Goal: Information Seeking & Learning: Check status

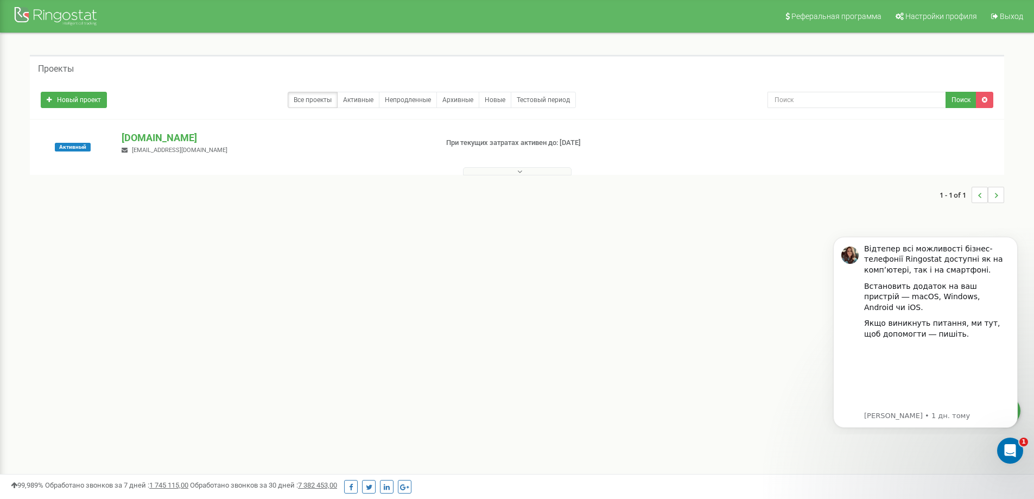
click at [520, 173] on icon at bounding box center [519, 172] width 5 height 8
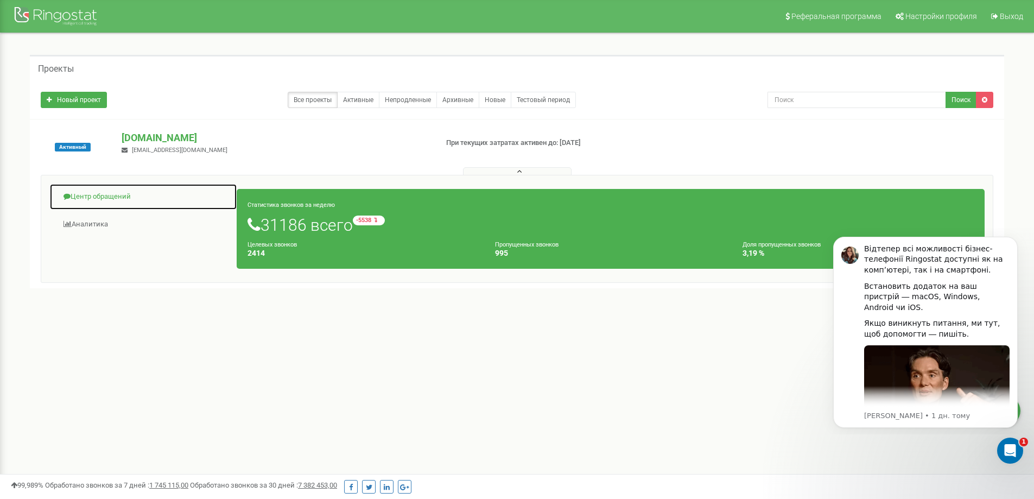
click at [106, 198] on link "Центр обращений" at bounding box center [143, 196] width 188 height 27
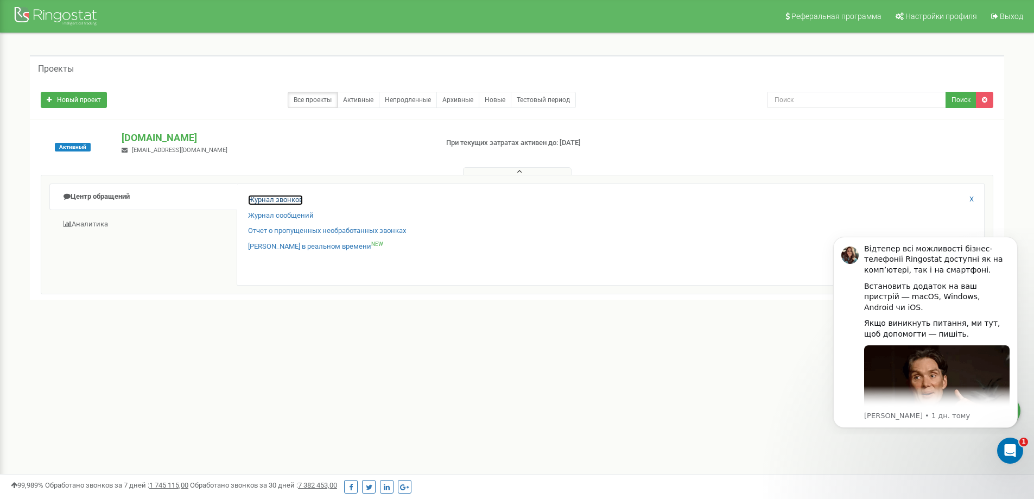
click at [272, 202] on link "Журнал звонков" at bounding box center [275, 200] width 55 height 10
click at [289, 201] on link "Журнал звонков" at bounding box center [275, 200] width 55 height 10
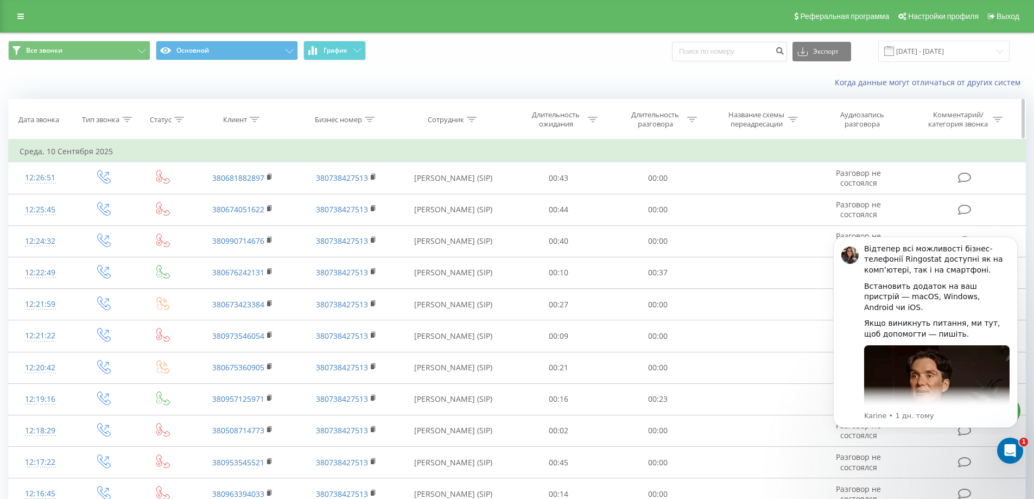
click at [249, 120] on div "Клиент" at bounding box center [241, 119] width 36 height 9
click at [255, 193] on input "text" at bounding box center [243, 197] width 96 height 19
paste input "+380668705485"
click at [202, 196] on input "+380668705485" at bounding box center [243, 197] width 96 height 19
type input "380668705485"
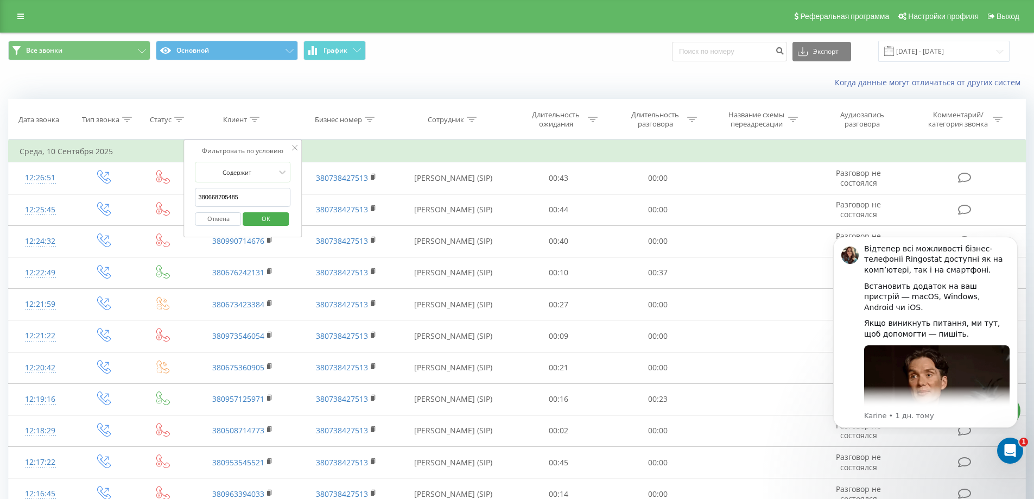
click at [259, 218] on span "OK" at bounding box center [266, 218] width 30 height 17
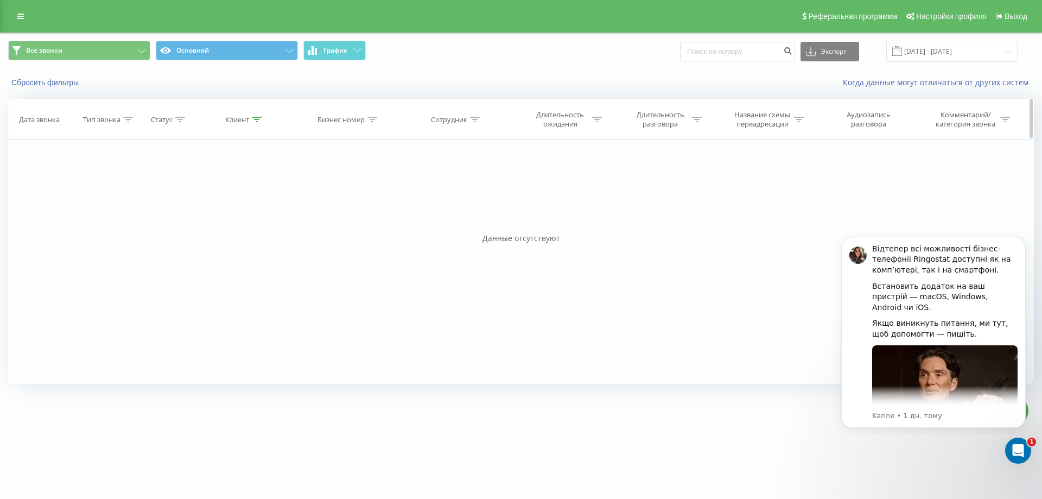
click at [255, 120] on icon at bounding box center [257, 119] width 10 height 5
click at [272, 219] on span "OK" at bounding box center [267, 218] width 30 height 17
click at [246, 119] on div "Клиент" at bounding box center [237, 119] width 24 height 9
click at [278, 217] on span "OK" at bounding box center [267, 218] width 30 height 17
click at [1020, 240] on icon "Dismiss notification" at bounding box center [1023, 240] width 6 height 6
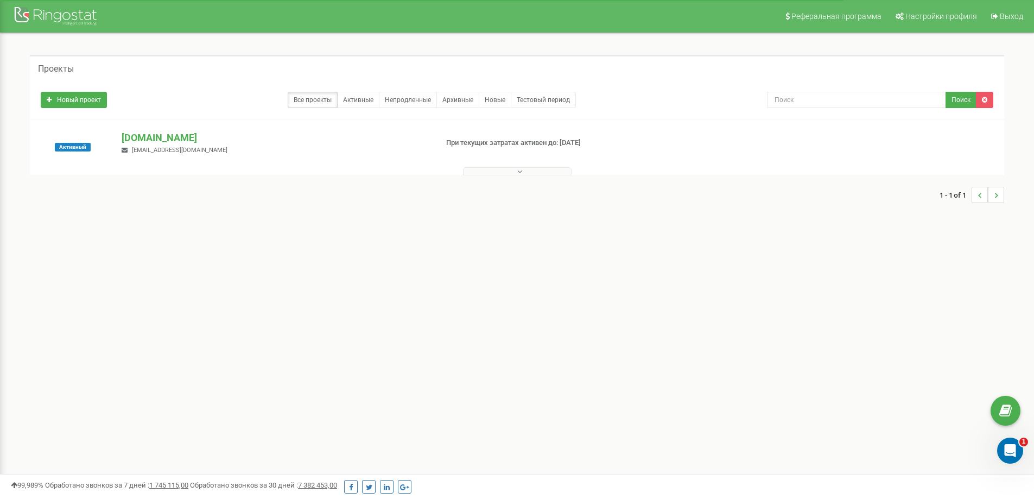
click at [170, 151] on span "dariatarget@gmail.com" at bounding box center [180, 150] width 96 height 7
click at [188, 138] on p "[DOMAIN_NAME]" at bounding box center [275, 138] width 307 height 14
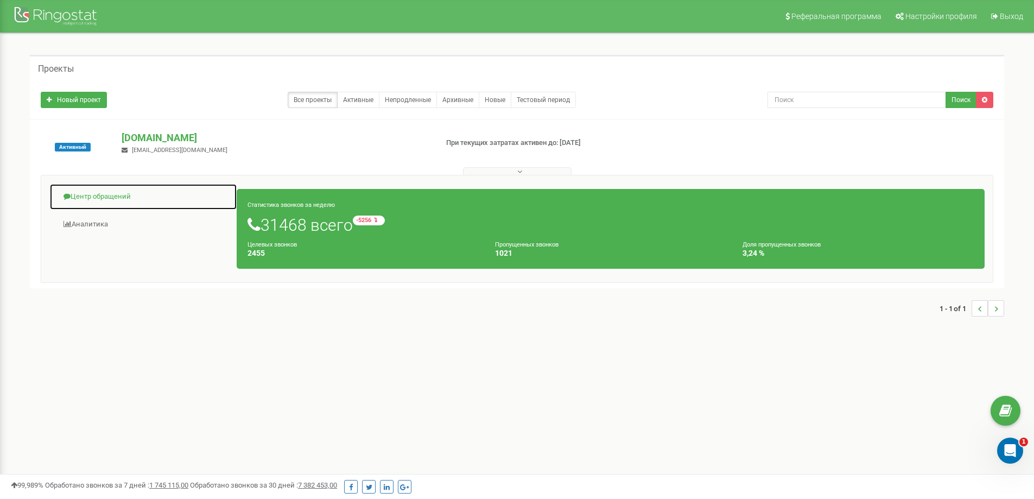
click at [91, 197] on link "Центр обращений" at bounding box center [143, 196] width 188 height 27
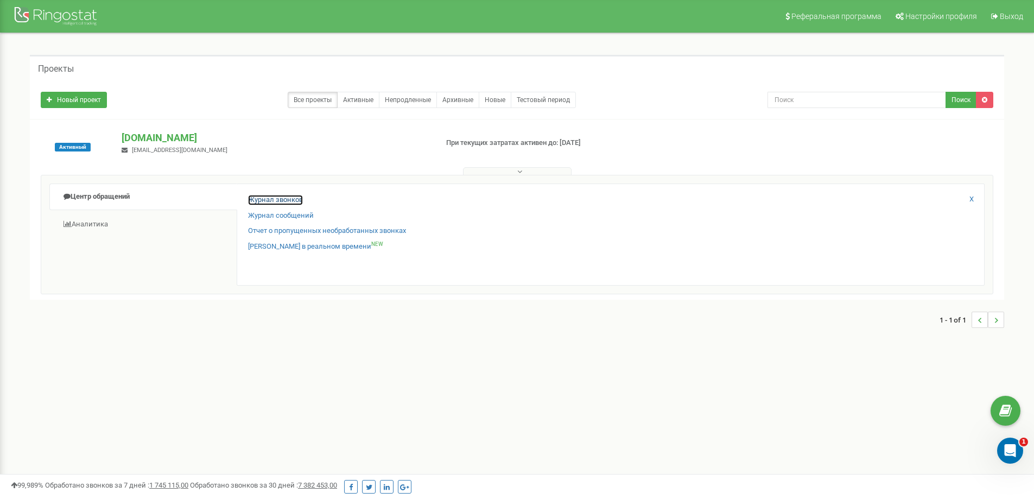
click at [260, 199] on link "Журнал звонков" at bounding box center [275, 200] width 55 height 10
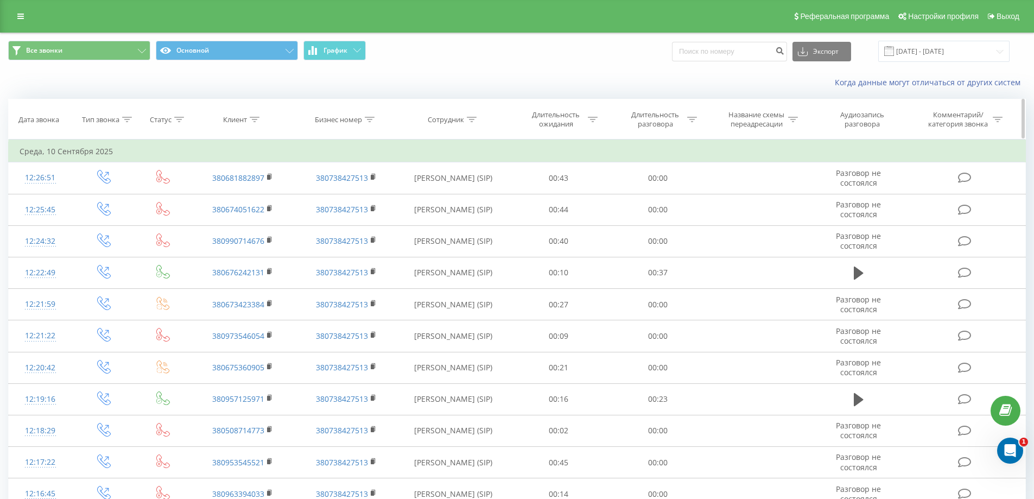
click at [255, 117] on icon at bounding box center [255, 119] width 10 height 5
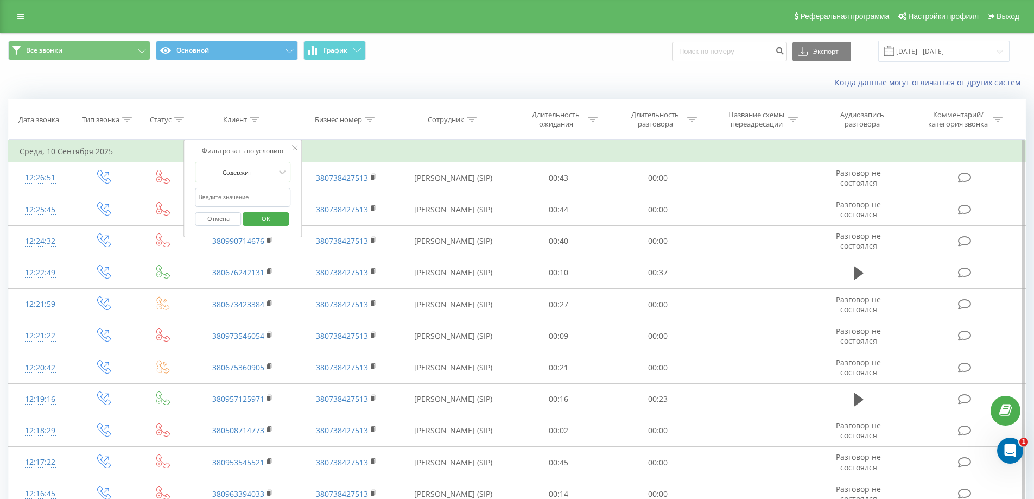
click at [247, 194] on input "text" at bounding box center [243, 197] width 96 height 19
type input "380668705485"
click at [259, 215] on span "OK" at bounding box center [266, 218] width 30 height 17
